Goal: Information Seeking & Learning: Learn about a topic

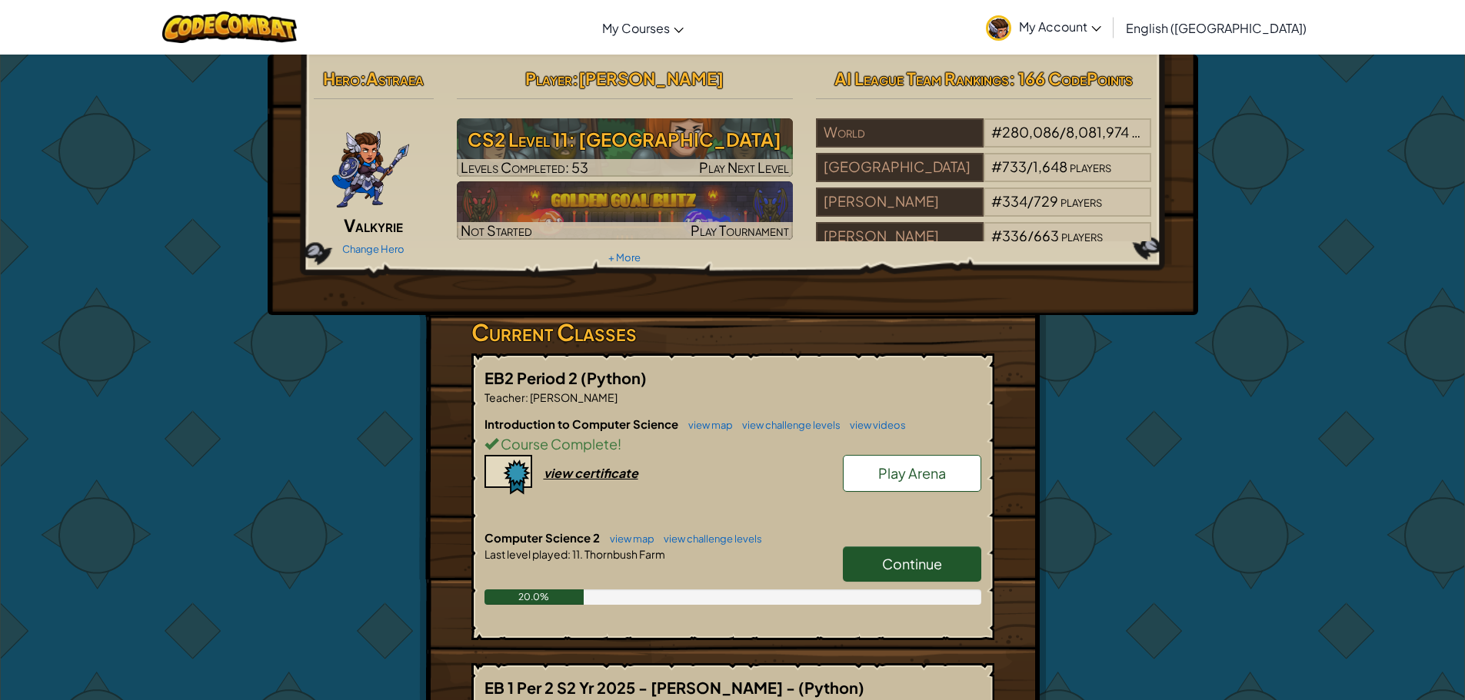
click at [920, 568] on span "Continue" at bounding box center [912, 564] width 60 height 18
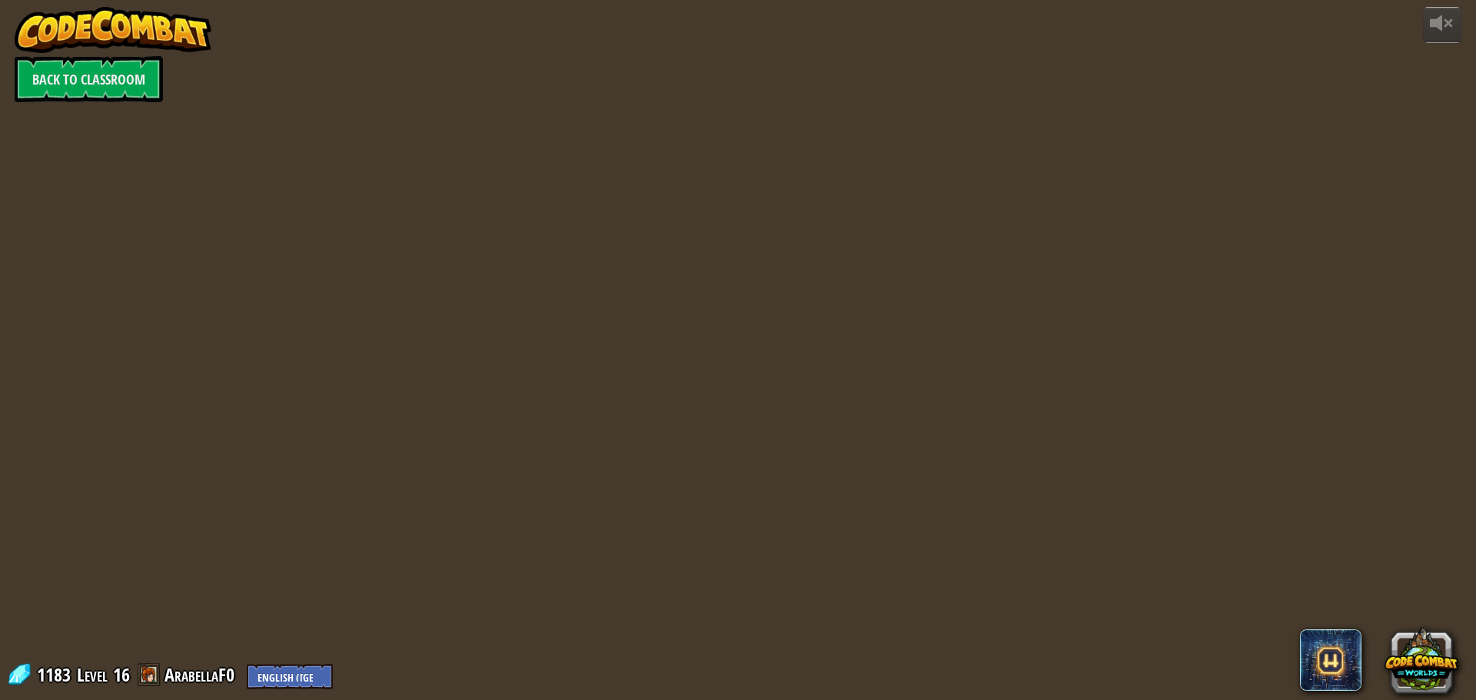
click at [747, 552] on div at bounding box center [738, 350] width 1072 height 700
click at [773, 577] on div at bounding box center [738, 350] width 1072 height 700
drag, startPoint x: 773, startPoint y: 577, endPoint x: 746, endPoint y: 577, distance: 26.9
click at [746, 577] on div at bounding box center [738, 350] width 1072 height 700
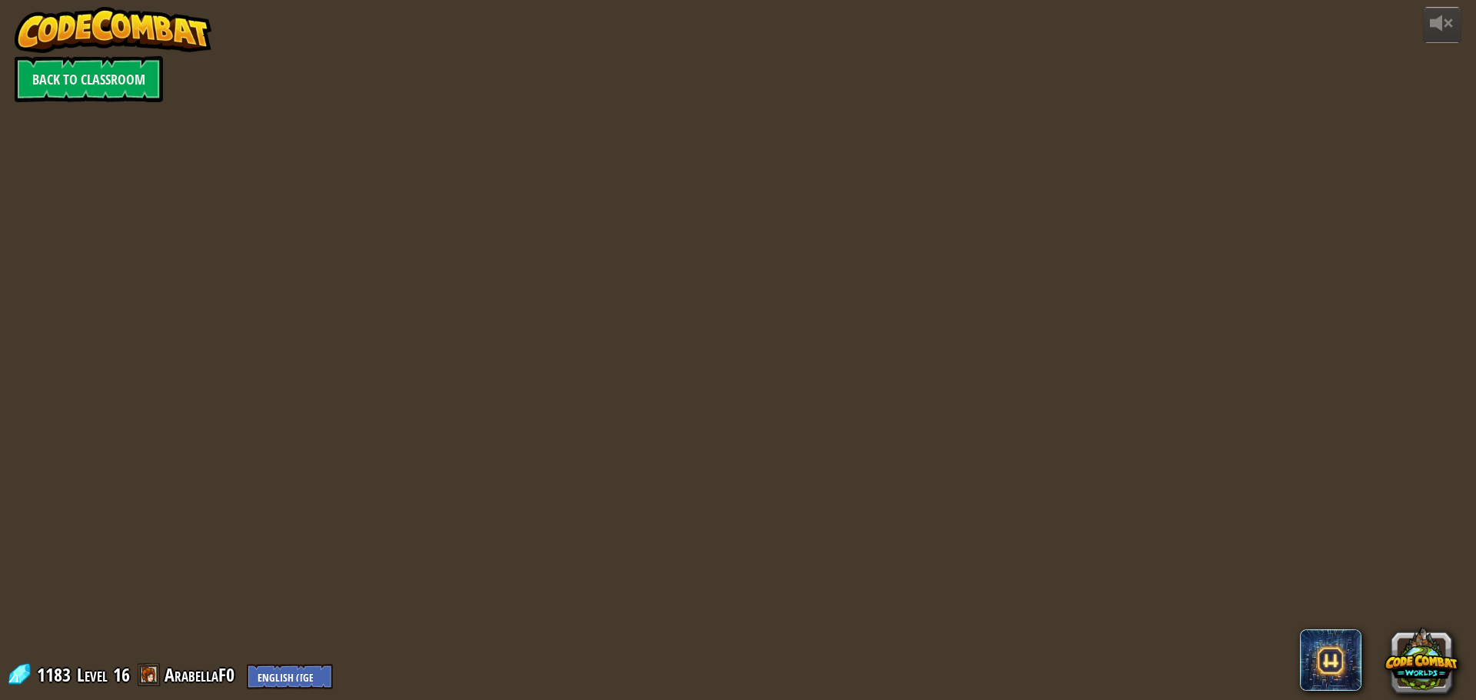
click at [746, 577] on div at bounding box center [738, 350] width 1072 height 700
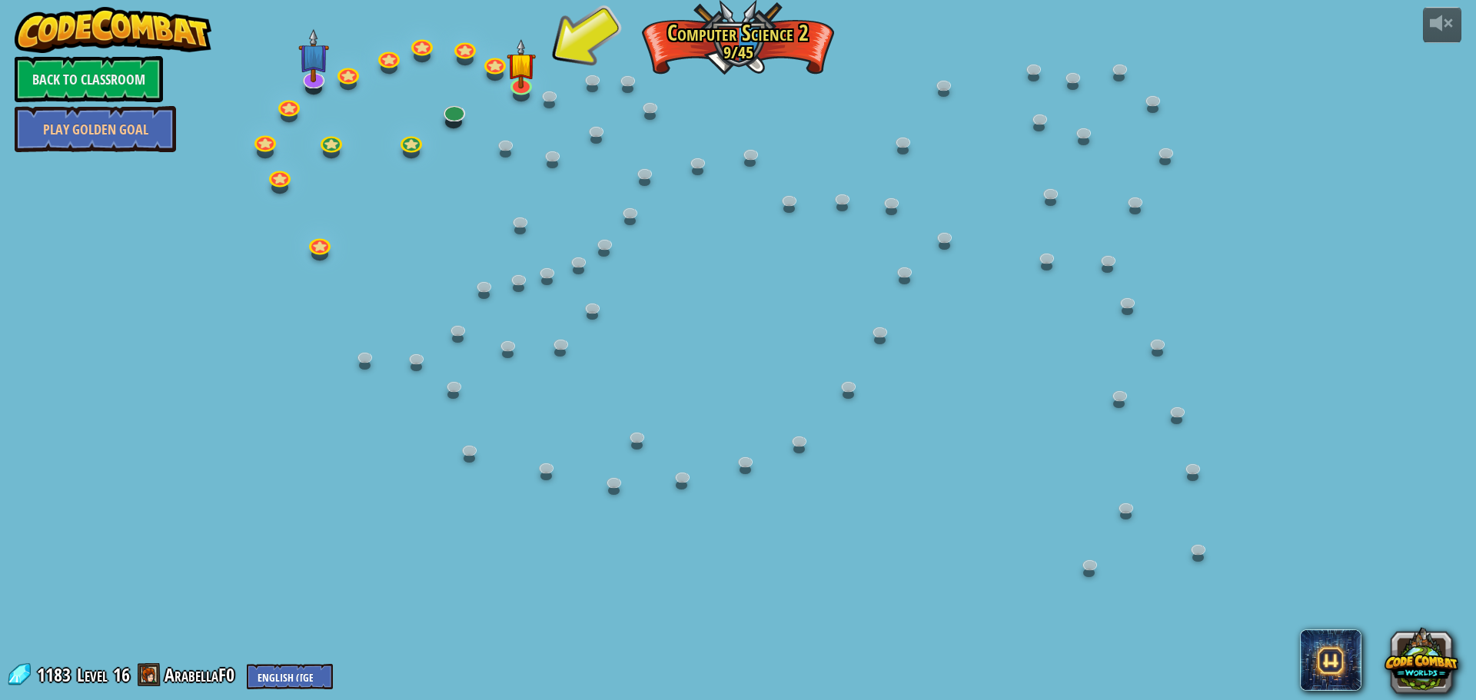
click at [746, 577] on div at bounding box center [738, 350] width 1072 height 700
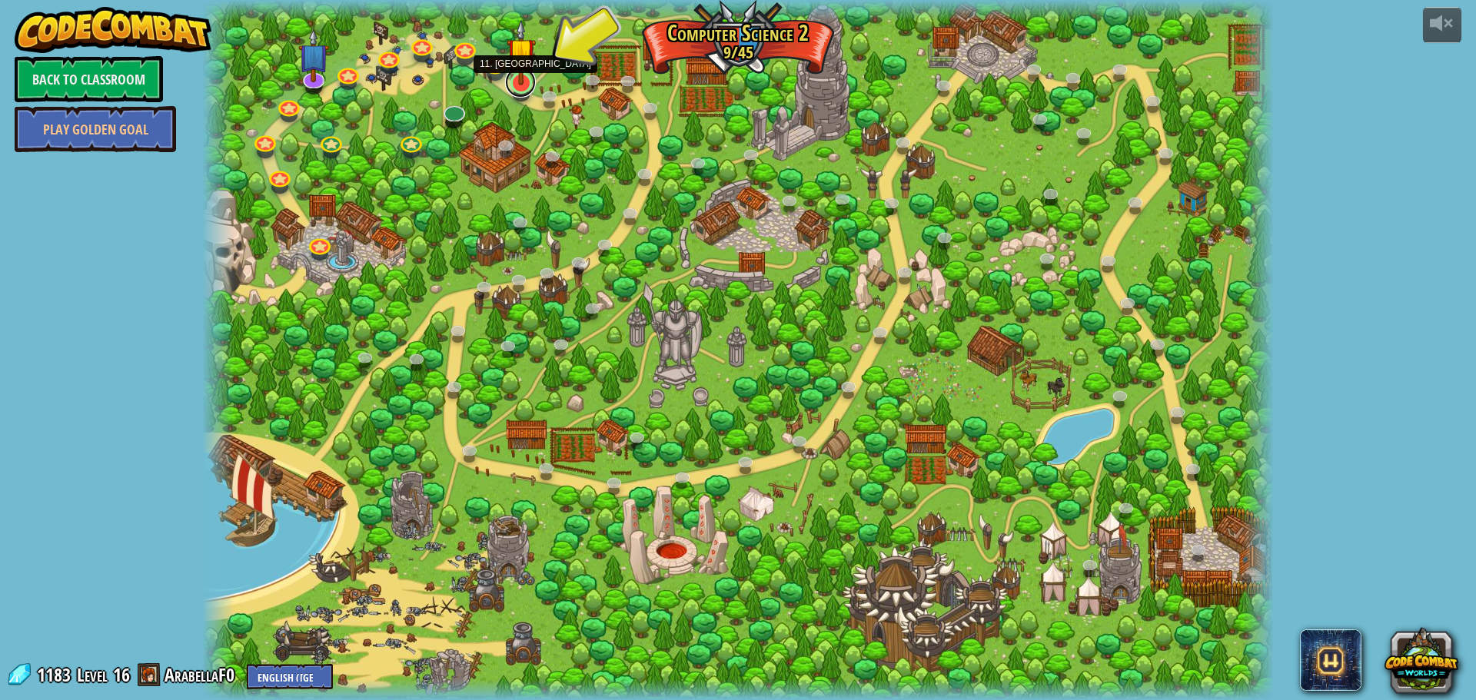
click at [517, 90] on link at bounding box center [520, 82] width 31 height 31
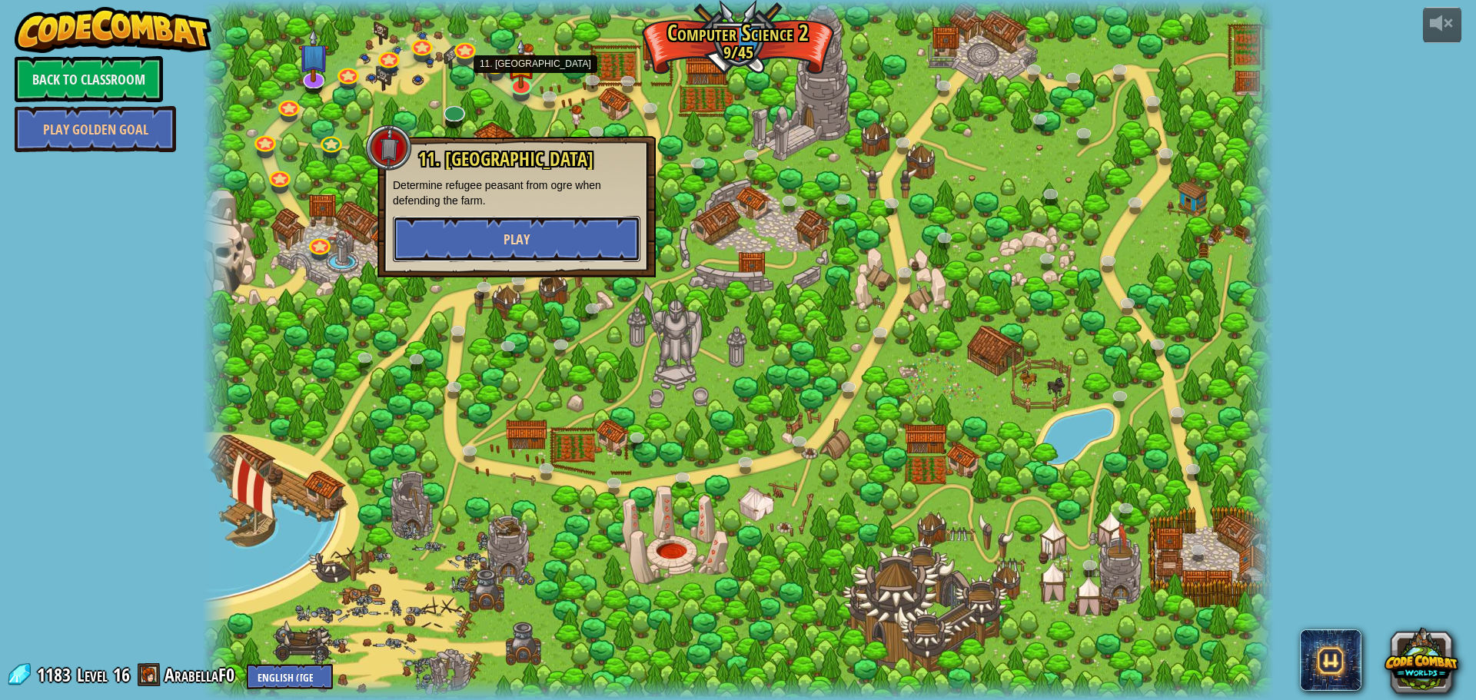
click at [560, 225] on button "Play" at bounding box center [517, 239] width 248 height 46
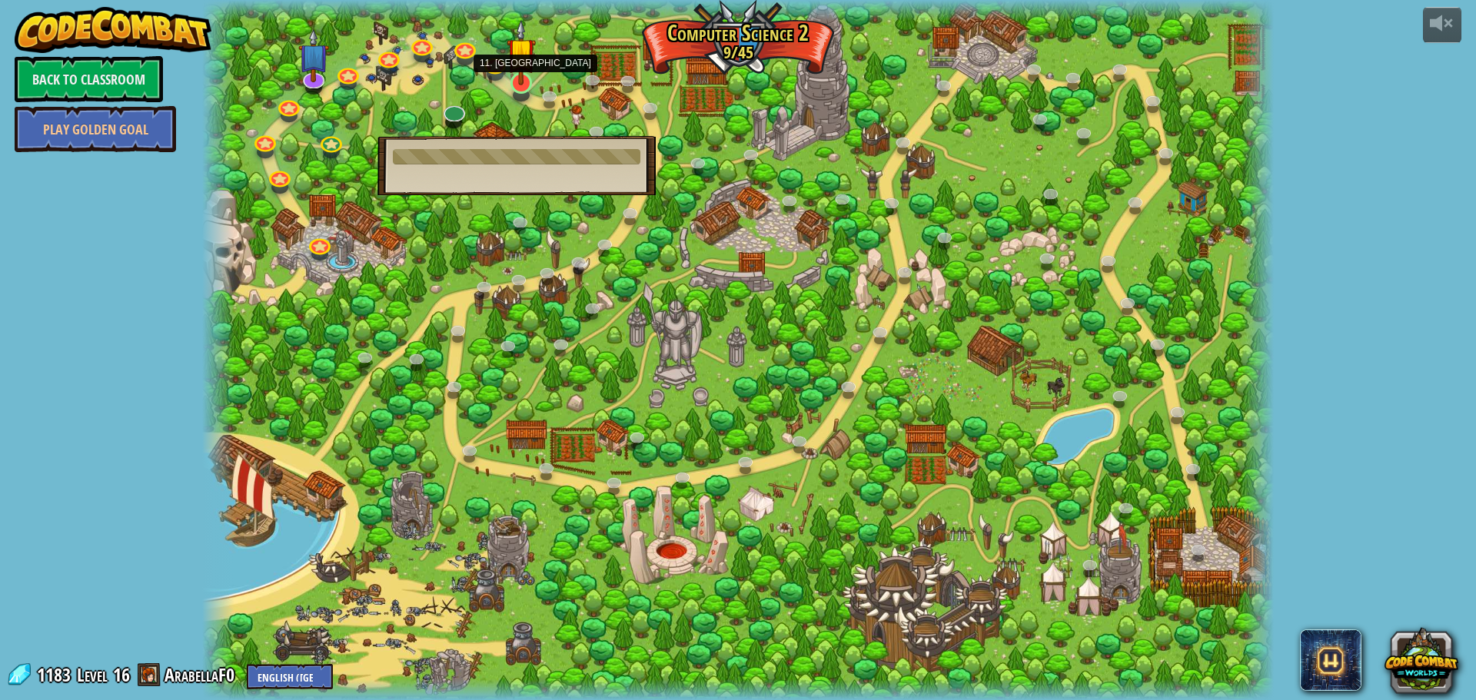
click at [528, 78] on img at bounding box center [521, 51] width 28 height 65
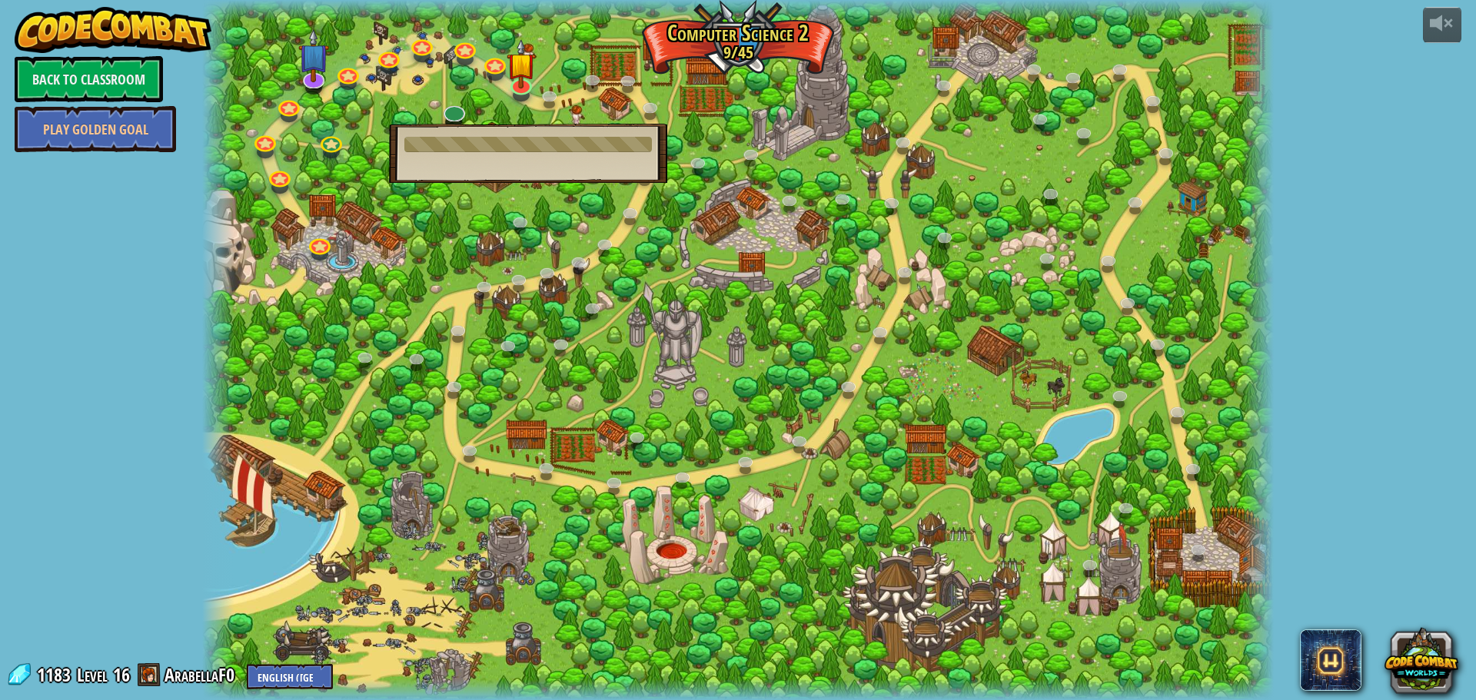
click at [1372, 348] on div "powered by Back to Classroom Play Golden Goal 8. Picnic Buster Protect the picn…" at bounding box center [738, 350] width 1476 height 700
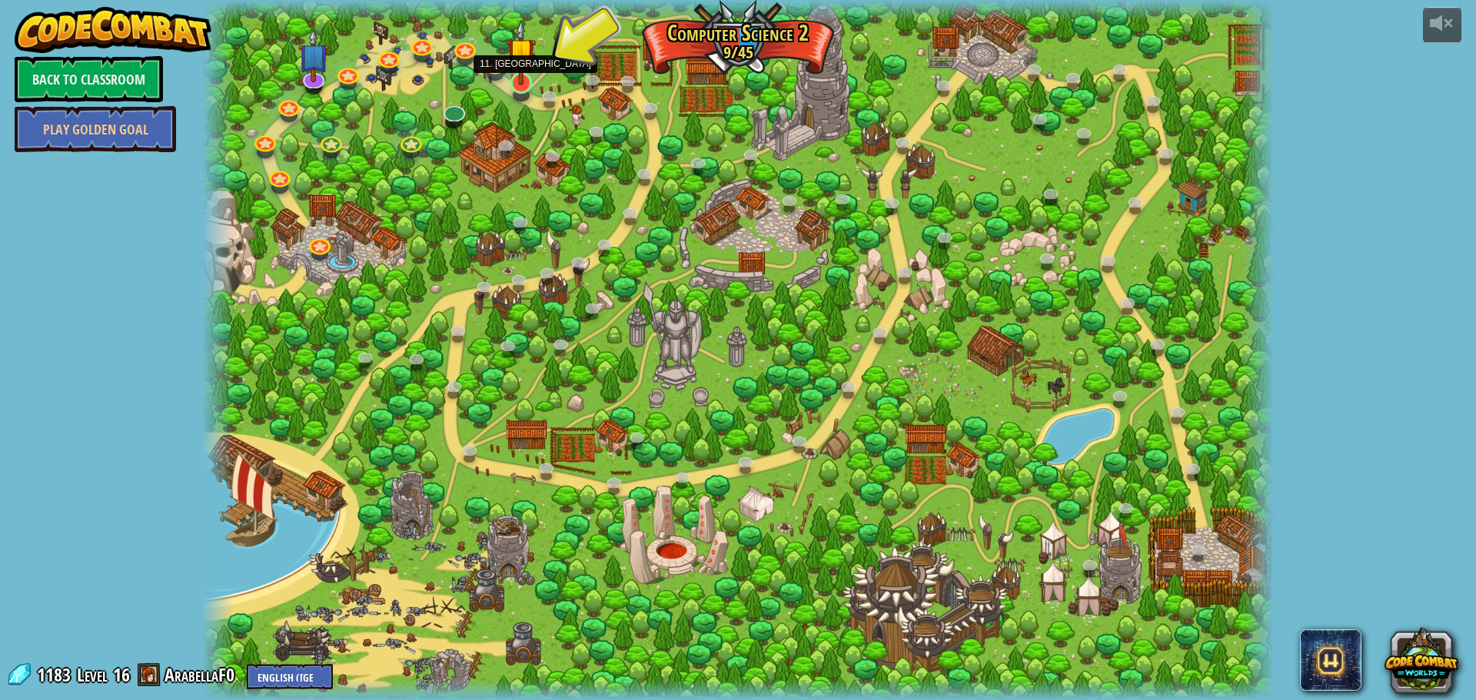
click at [528, 79] on img at bounding box center [521, 51] width 28 height 65
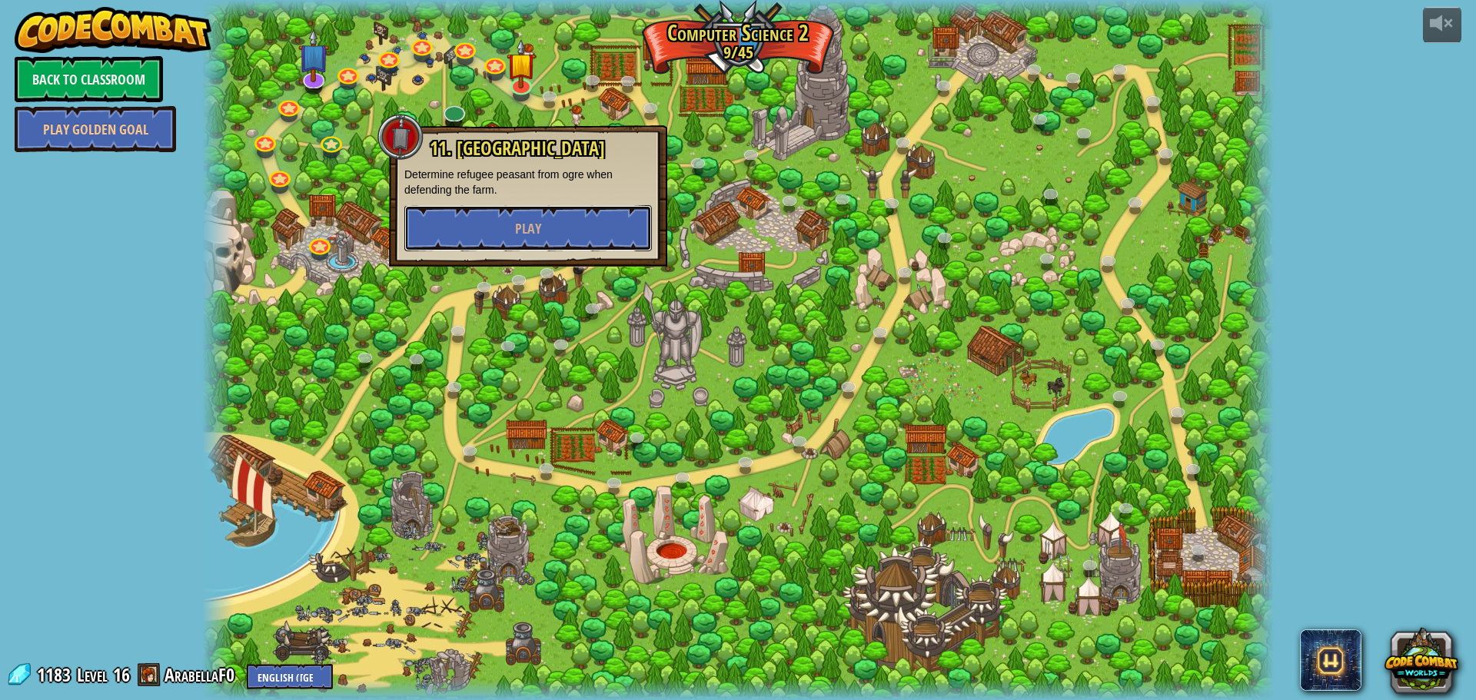
drag, startPoint x: 541, startPoint y: 239, endPoint x: 550, endPoint y: 227, distance: 15.4
click at [547, 235] on button "Play" at bounding box center [528, 228] width 248 height 46
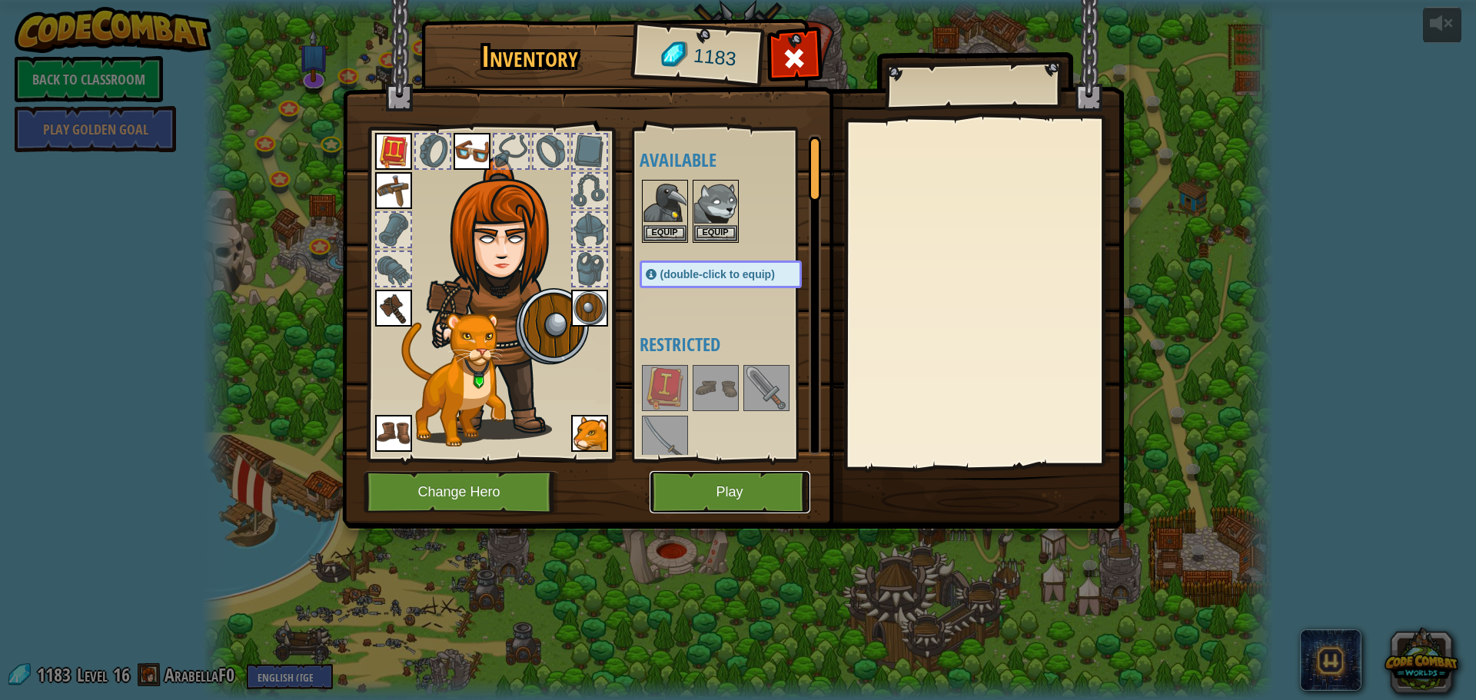
click at [773, 483] on button "Play" at bounding box center [730, 492] width 161 height 42
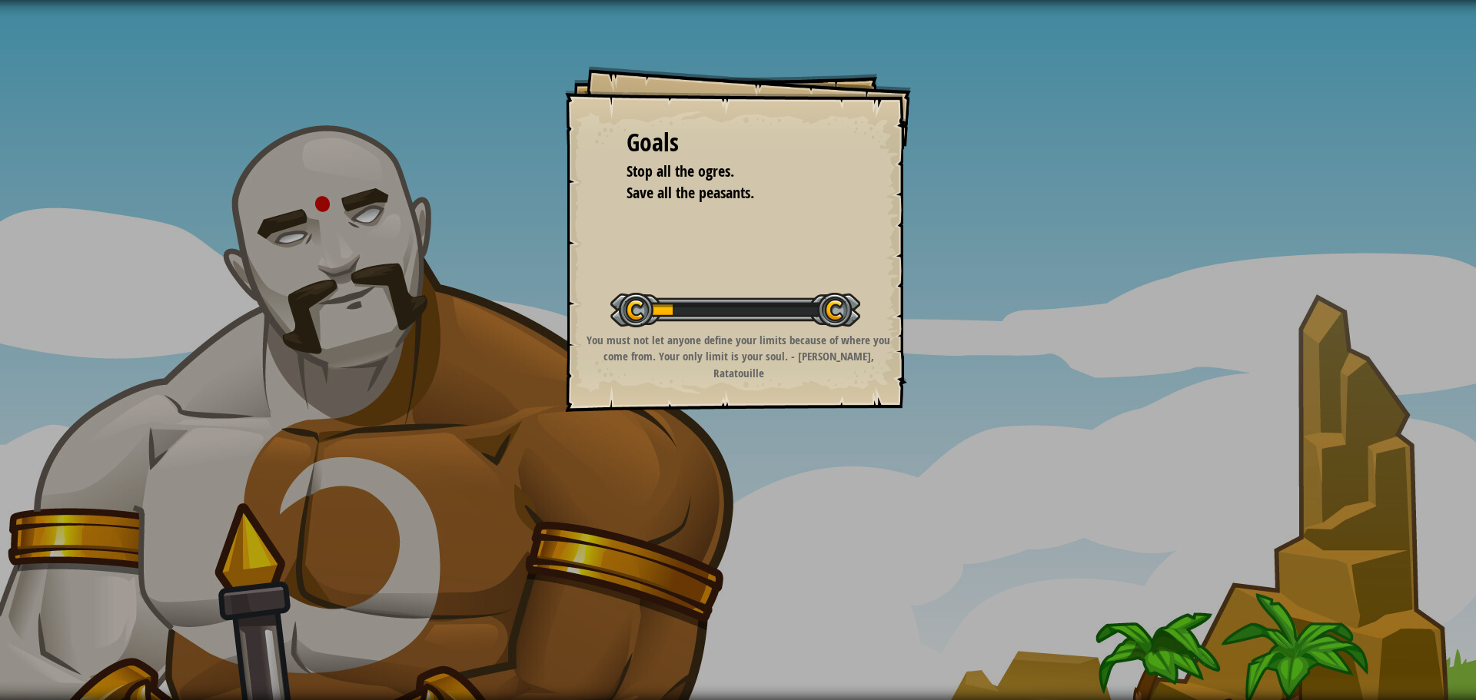
click at [1397, 375] on div "Goals Stop all the ogres. Save all the peasants. Start Level Error loading from…" at bounding box center [738, 350] width 1476 height 700
drag, startPoint x: 1291, startPoint y: 75, endPoint x: 1266, endPoint y: 108, distance: 41.2
click at [1291, 75] on div "Goals Stop all the ogres. Save all the peasants. Start Level Error loading from…" at bounding box center [738, 350] width 1476 height 700
click at [267, 358] on div "Goals Stop all the ogres. Save all the peasants. Start Level Error loading from…" at bounding box center [738, 350] width 1476 height 700
click at [527, 375] on div "Goals Stop all the ogres. Save all the peasants. Start Level Error loading from…" at bounding box center [738, 350] width 1476 height 700
